Goal: Task Accomplishment & Management: Manage account settings

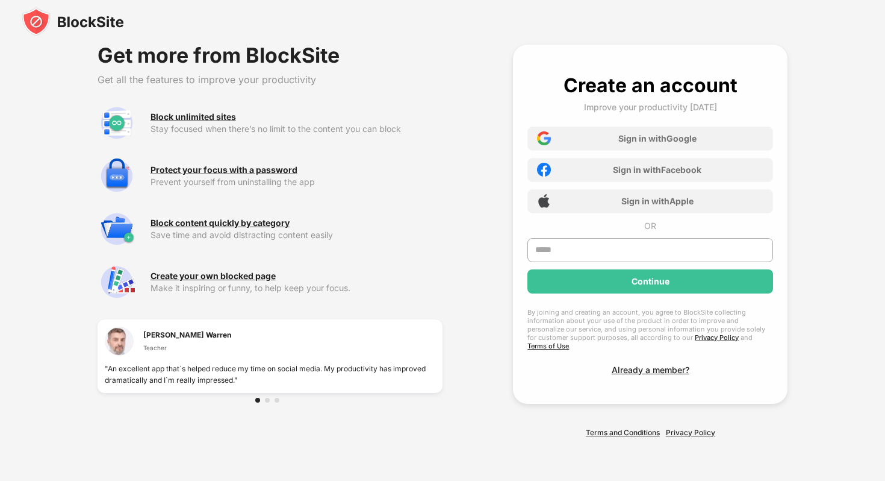
click at [95, 20] on img at bounding box center [73, 21] width 102 height 29
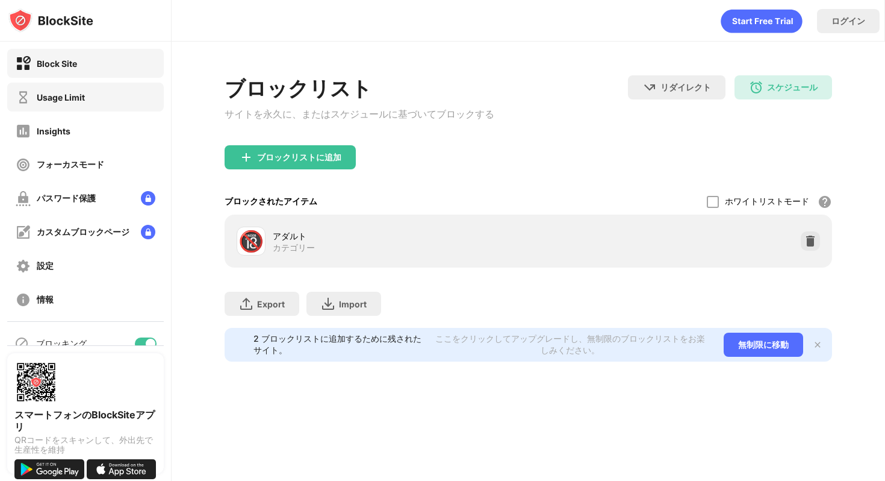
click at [34, 98] on div "Usage Limit" at bounding box center [50, 97] width 69 height 15
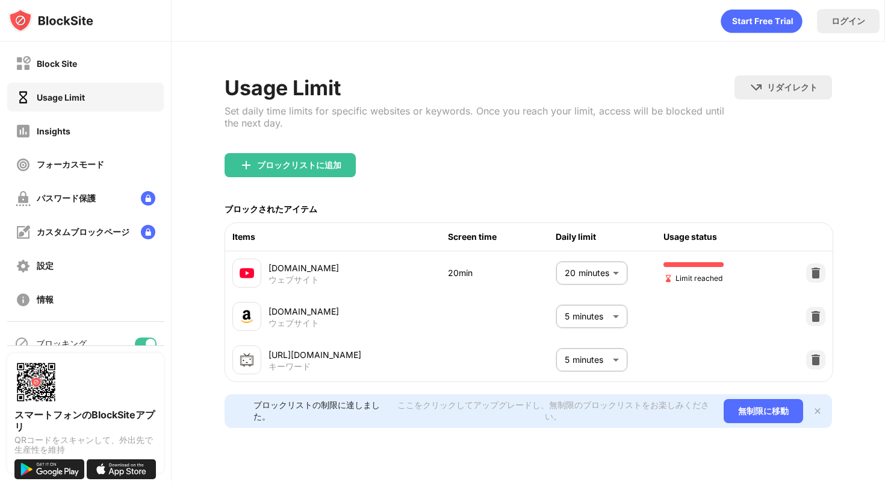
click at [588, 267] on body "Block Site Usage Limit Insights フォーカスモード パスワード保護 カスタムブロックページ 設定 情報 ブロッキング 他のデバイ…" at bounding box center [442, 240] width 885 height 481
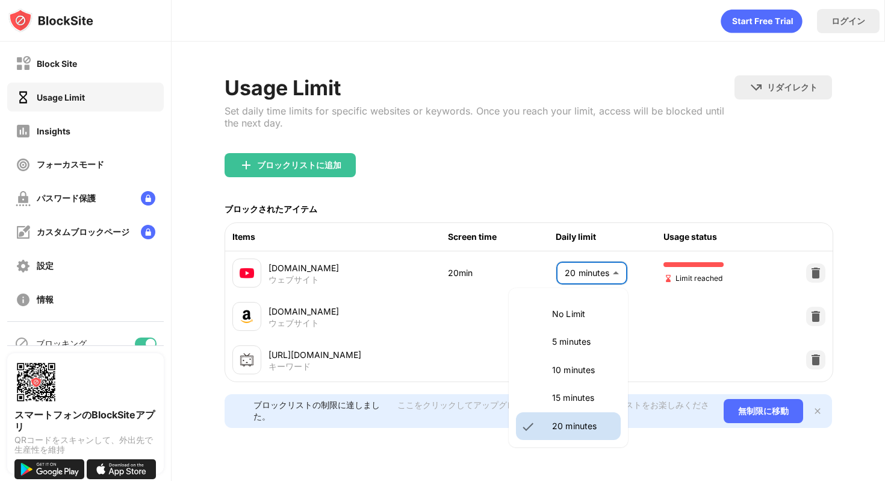
scroll to position [34, 0]
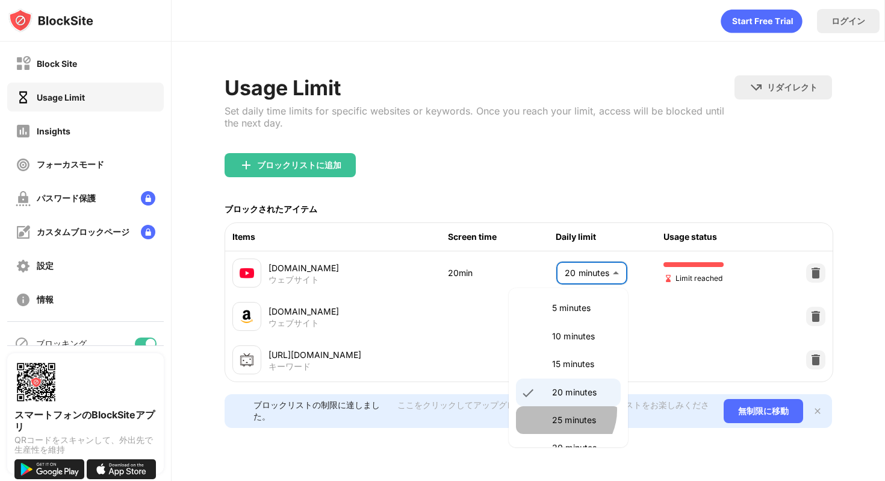
click at [558, 410] on li "25 minutes" at bounding box center [568, 420] width 105 height 28
type input "**"
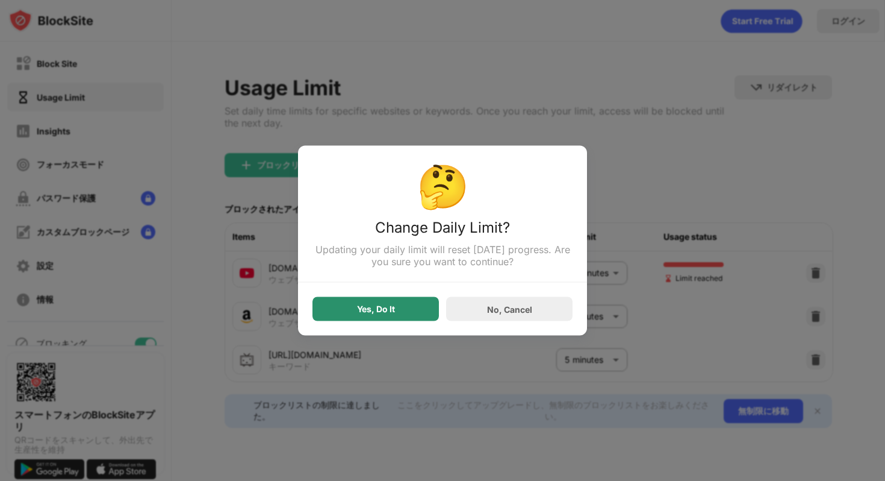
click at [401, 310] on div "Yes, Do It" at bounding box center [376, 309] width 126 height 24
